Goal: Transaction & Acquisition: Purchase product/service

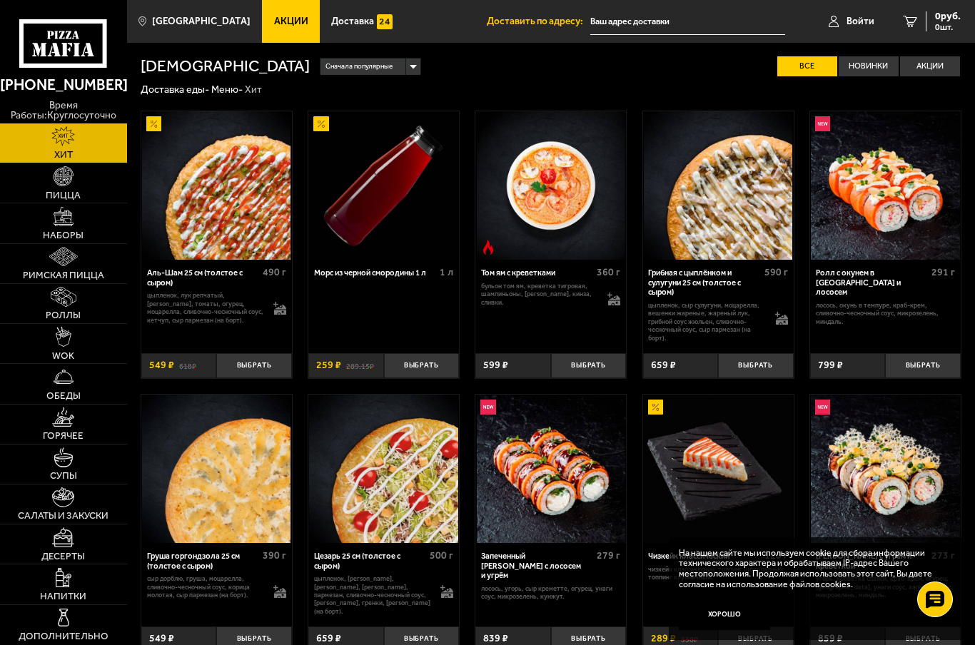
click at [60, 225] on img at bounding box center [64, 217] width 20 height 20
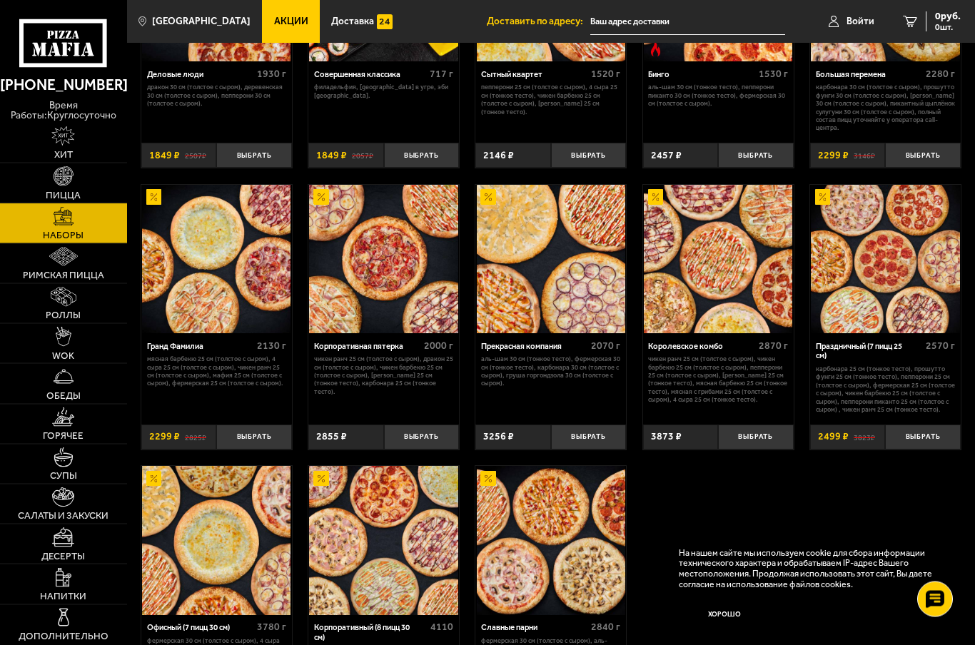
scroll to position [1234, 0]
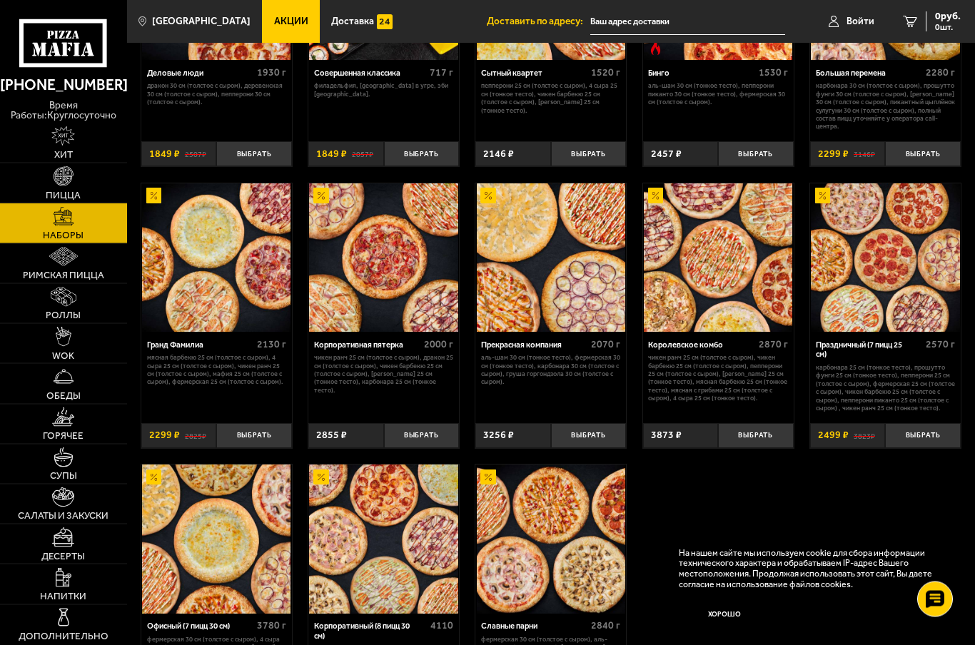
click at [900, 246] on img at bounding box center [885, 258] width 149 height 149
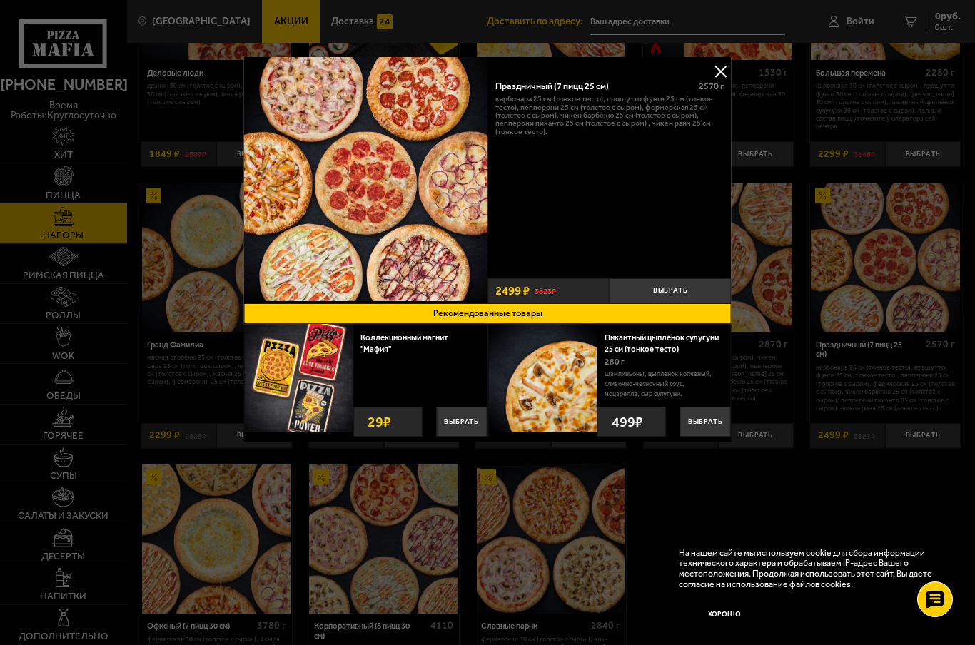
click at [725, 65] on button at bounding box center [720, 71] width 21 height 21
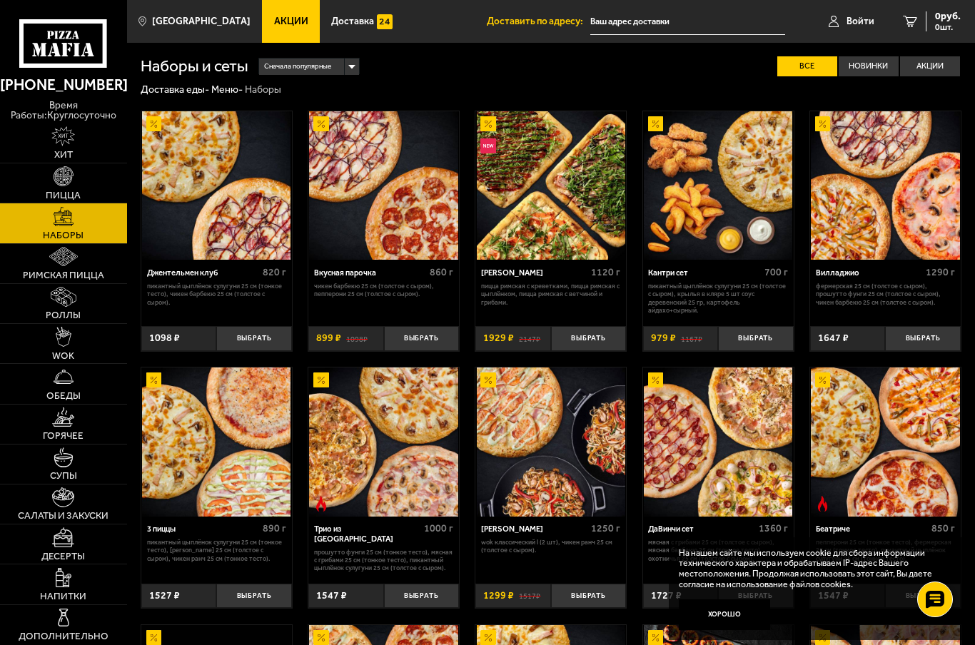
scroll to position [1235, 0]
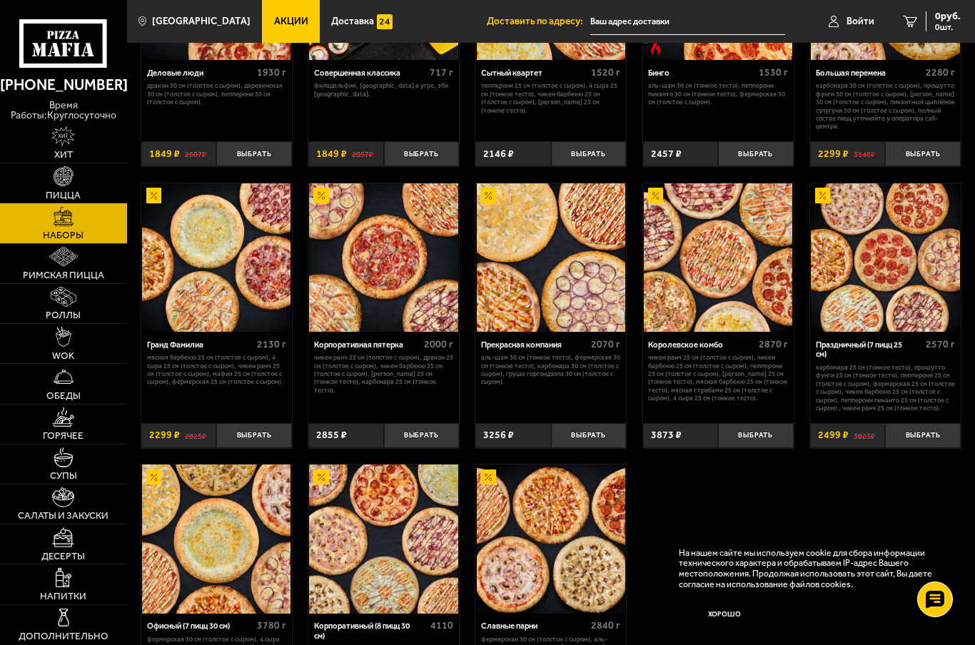
click at [740, 272] on img at bounding box center [718, 258] width 149 height 149
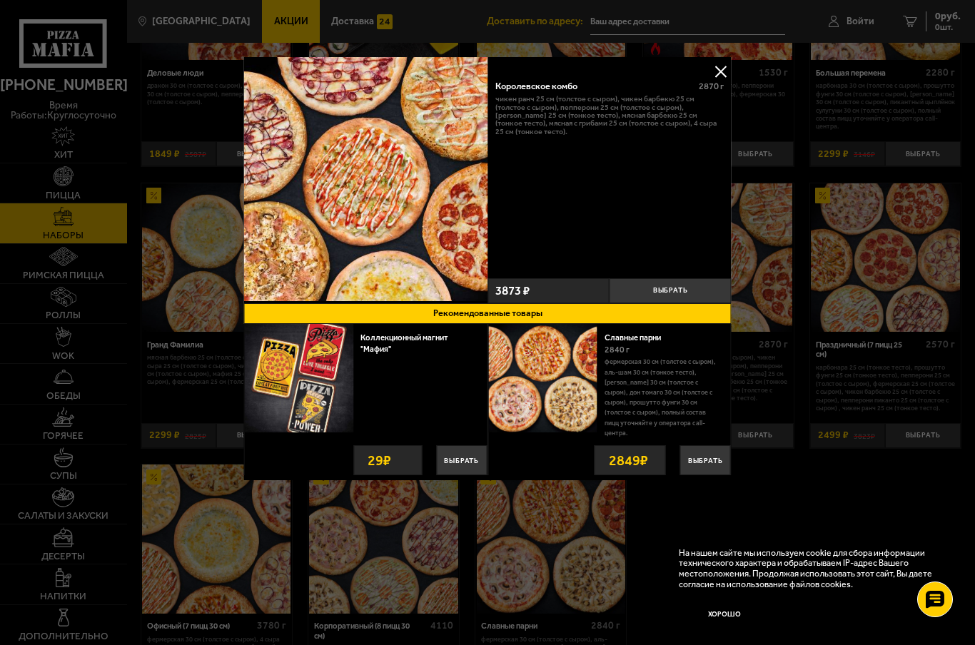
click at [728, 74] on button at bounding box center [720, 71] width 21 height 21
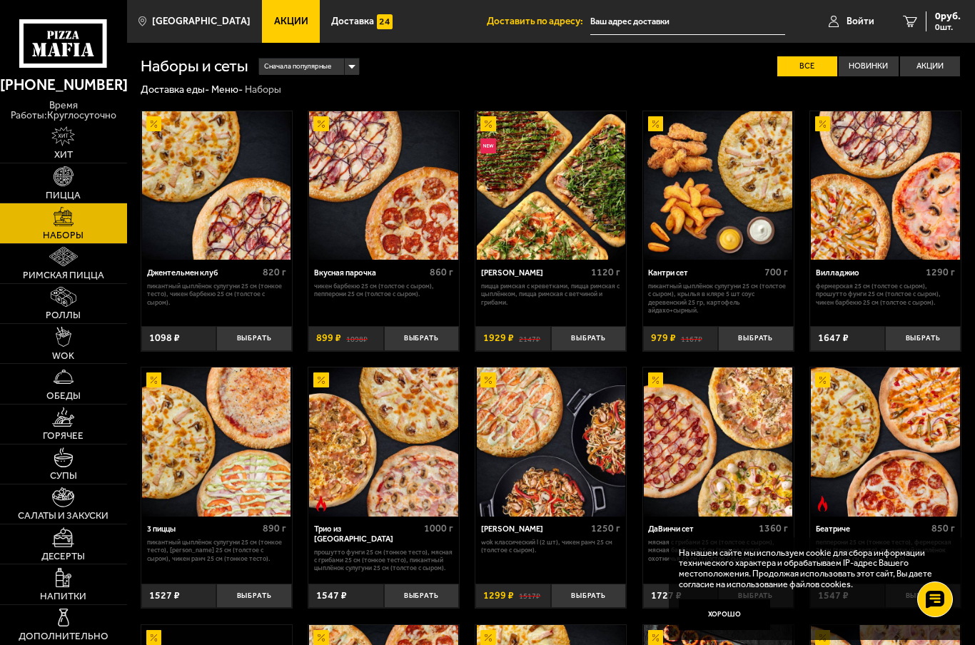
click at [749, 399] on img at bounding box center [718, 442] width 149 height 149
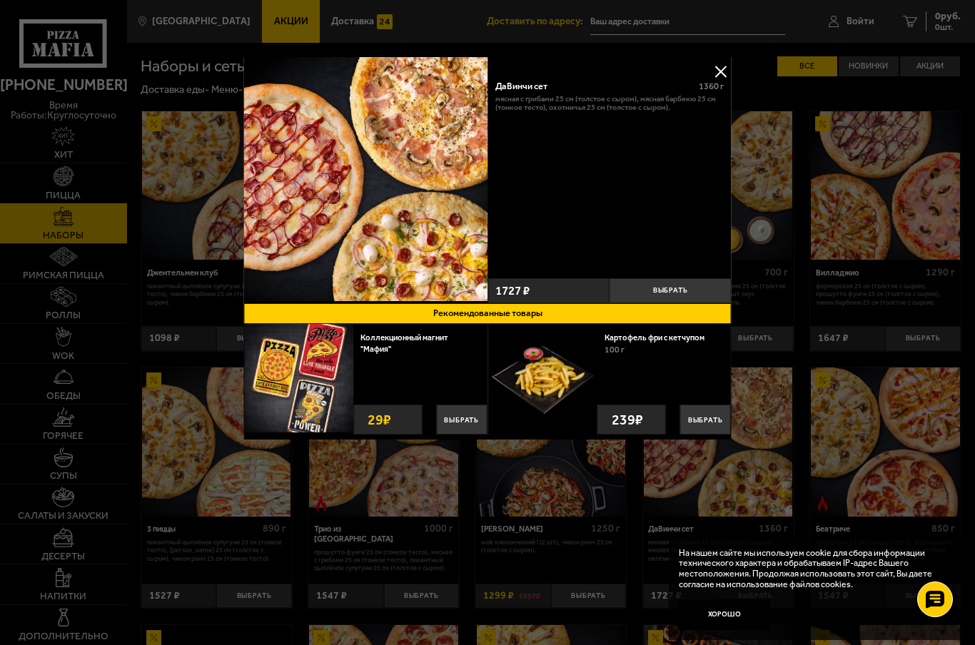
click at [722, 76] on button at bounding box center [720, 71] width 21 height 21
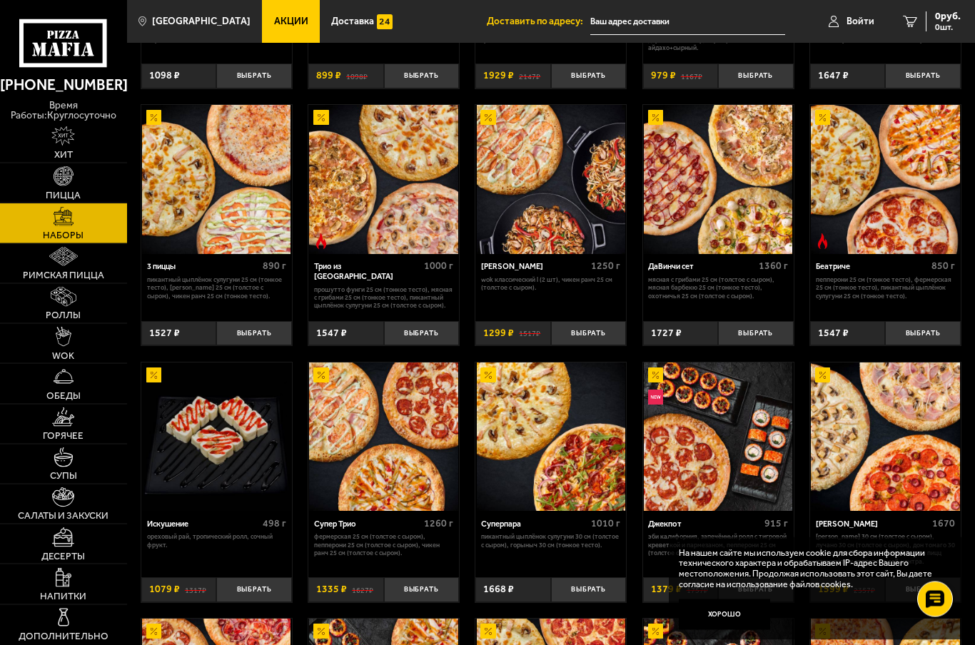
scroll to position [263, 0]
click at [74, 266] on img at bounding box center [63, 257] width 29 height 20
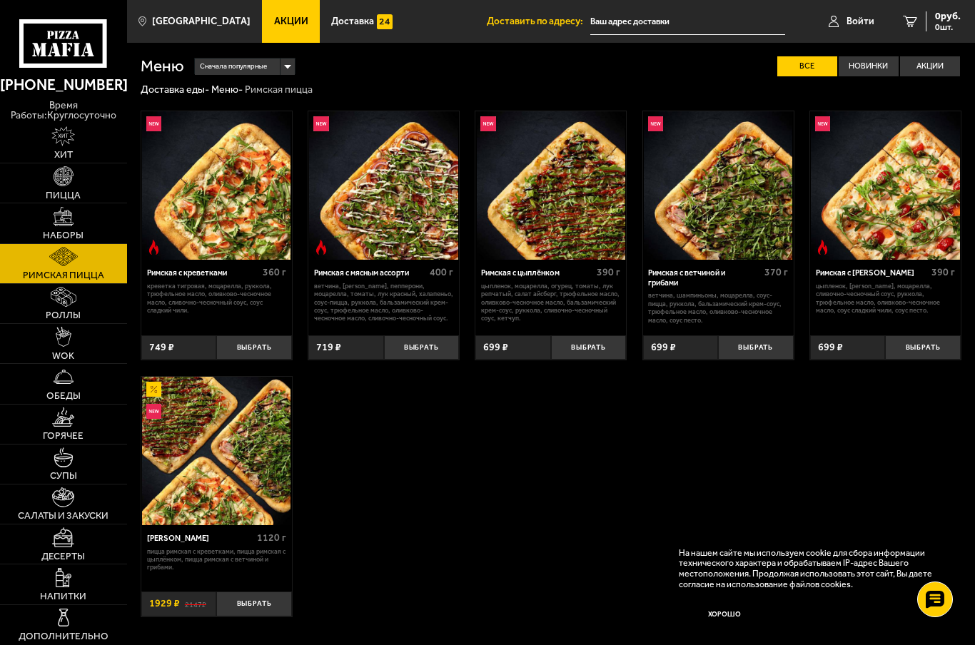
click at [219, 427] on img at bounding box center [216, 451] width 149 height 149
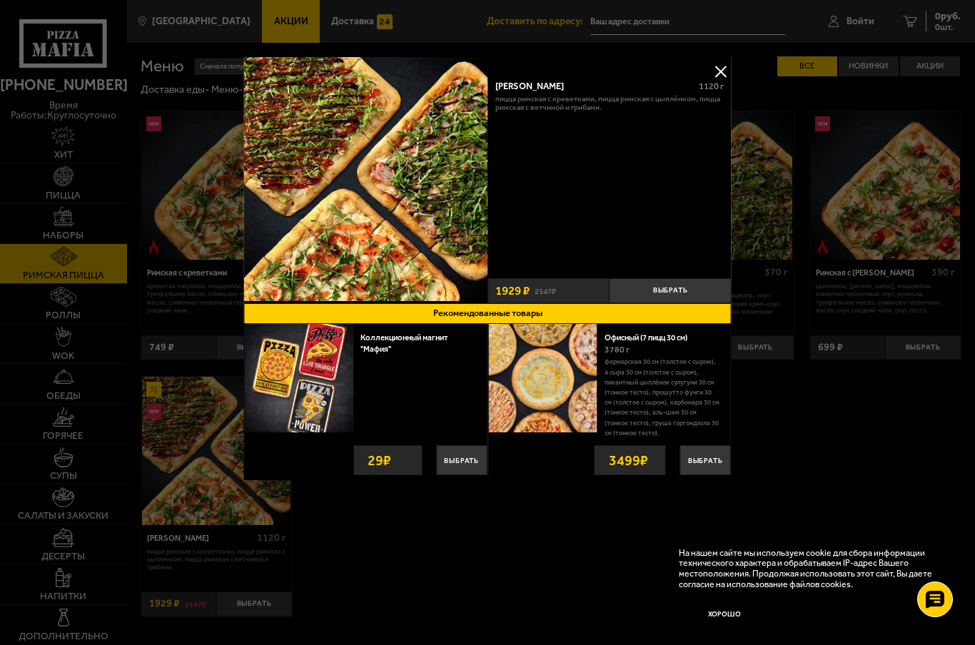
click at [445, 226] on img at bounding box center [366, 179] width 244 height 244
click at [713, 64] on button at bounding box center [720, 71] width 21 height 21
